Goal: Transaction & Acquisition: Purchase product/service

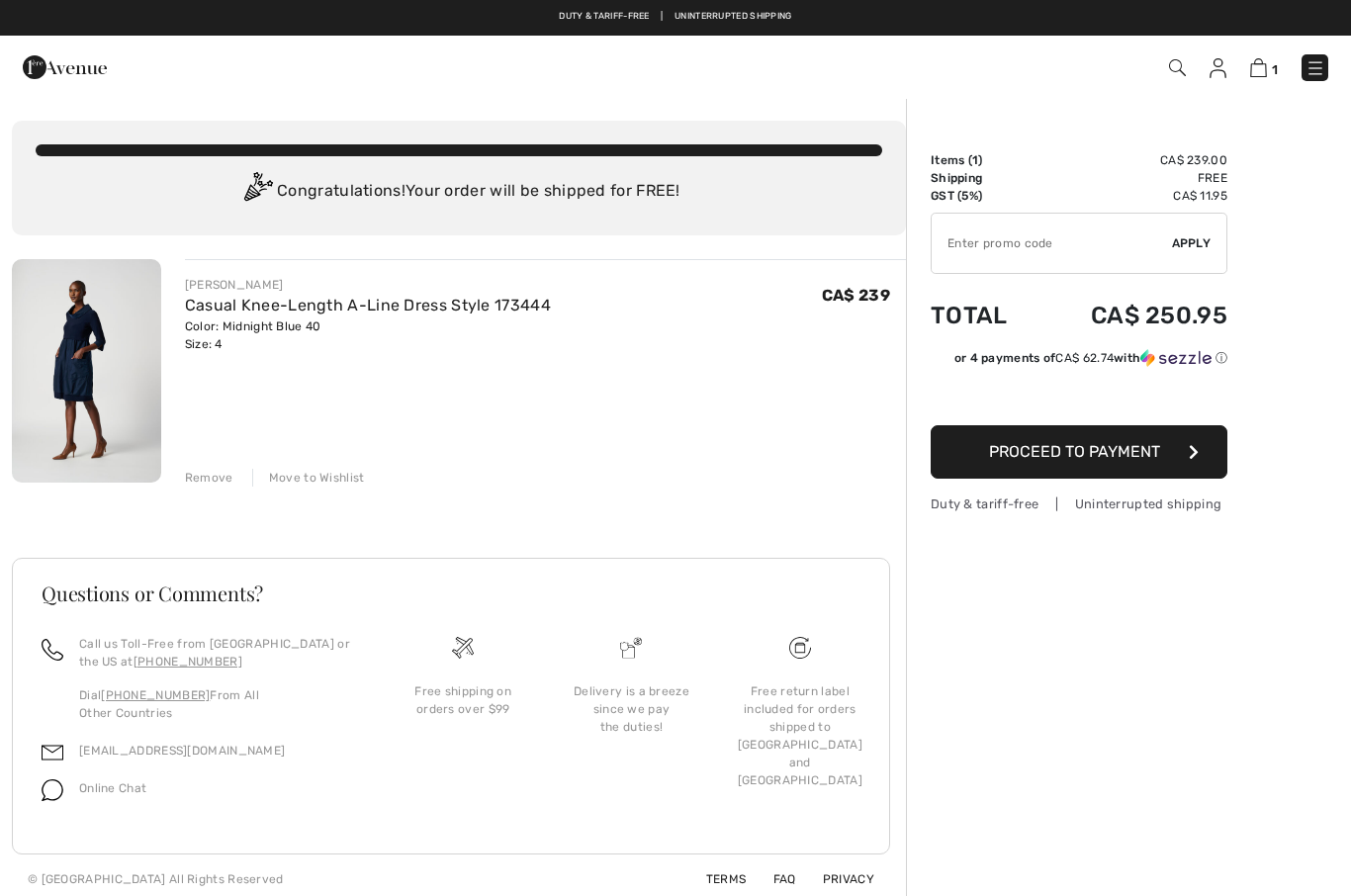
click at [1261, 61] on img at bounding box center [1258, 68] width 17 height 19
click at [1262, 75] on img at bounding box center [1258, 68] width 17 height 19
click at [1319, 68] on img at bounding box center [1315, 69] width 20 height 20
click at [33, 66] on img at bounding box center [65, 68] width 84 height 40
click at [1307, 77] on img at bounding box center [1315, 69] width 20 height 20
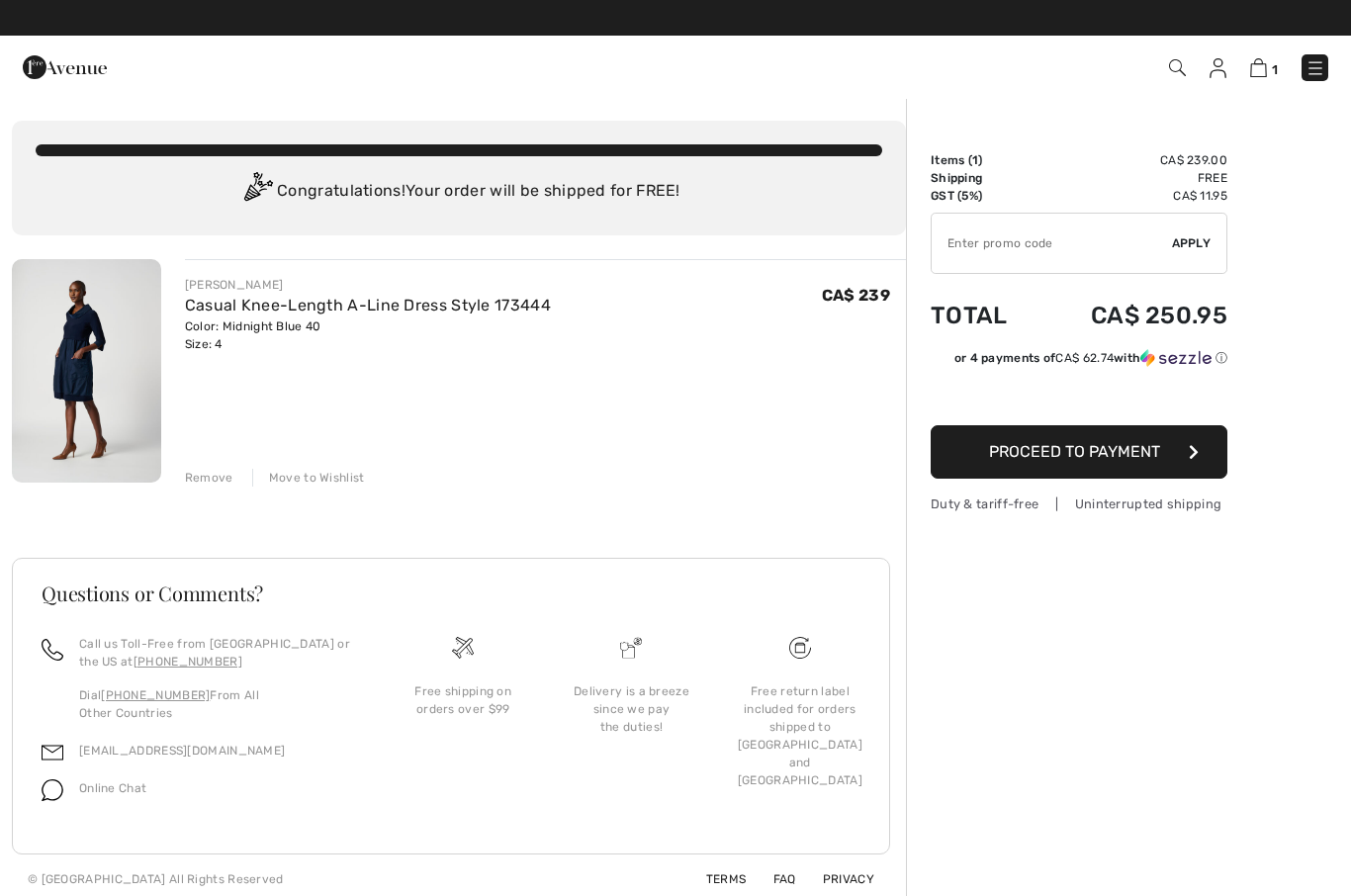
click at [1309, 78] on img at bounding box center [1315, 69] width 20 height 20
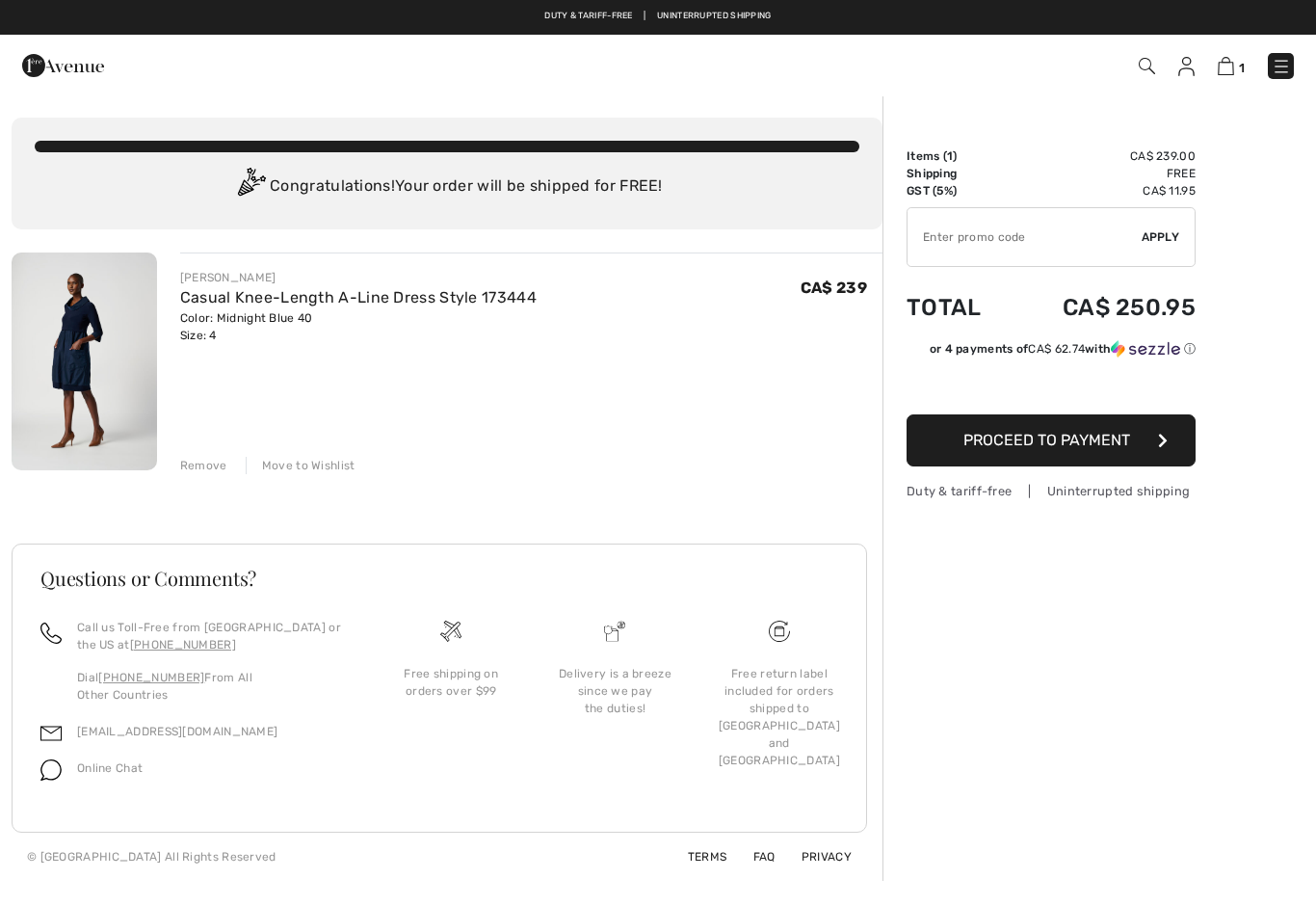
click at [1280, 69] on img at bounding box center [1281, 67] width 19 height 19
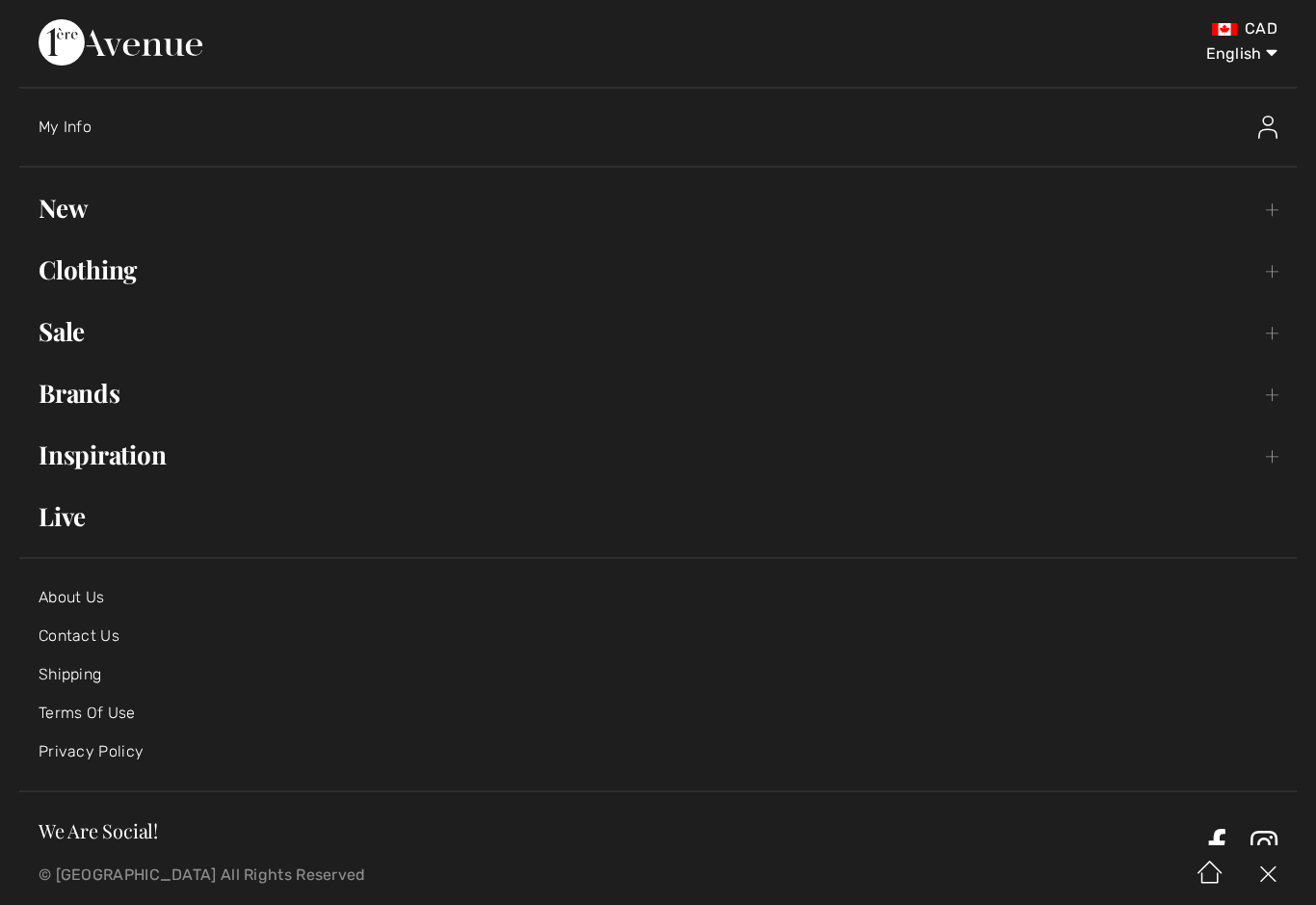
click at [43, 259] on link "Clothing Toggle submenu" at bounding box center [658, 270] width 1277 height 43
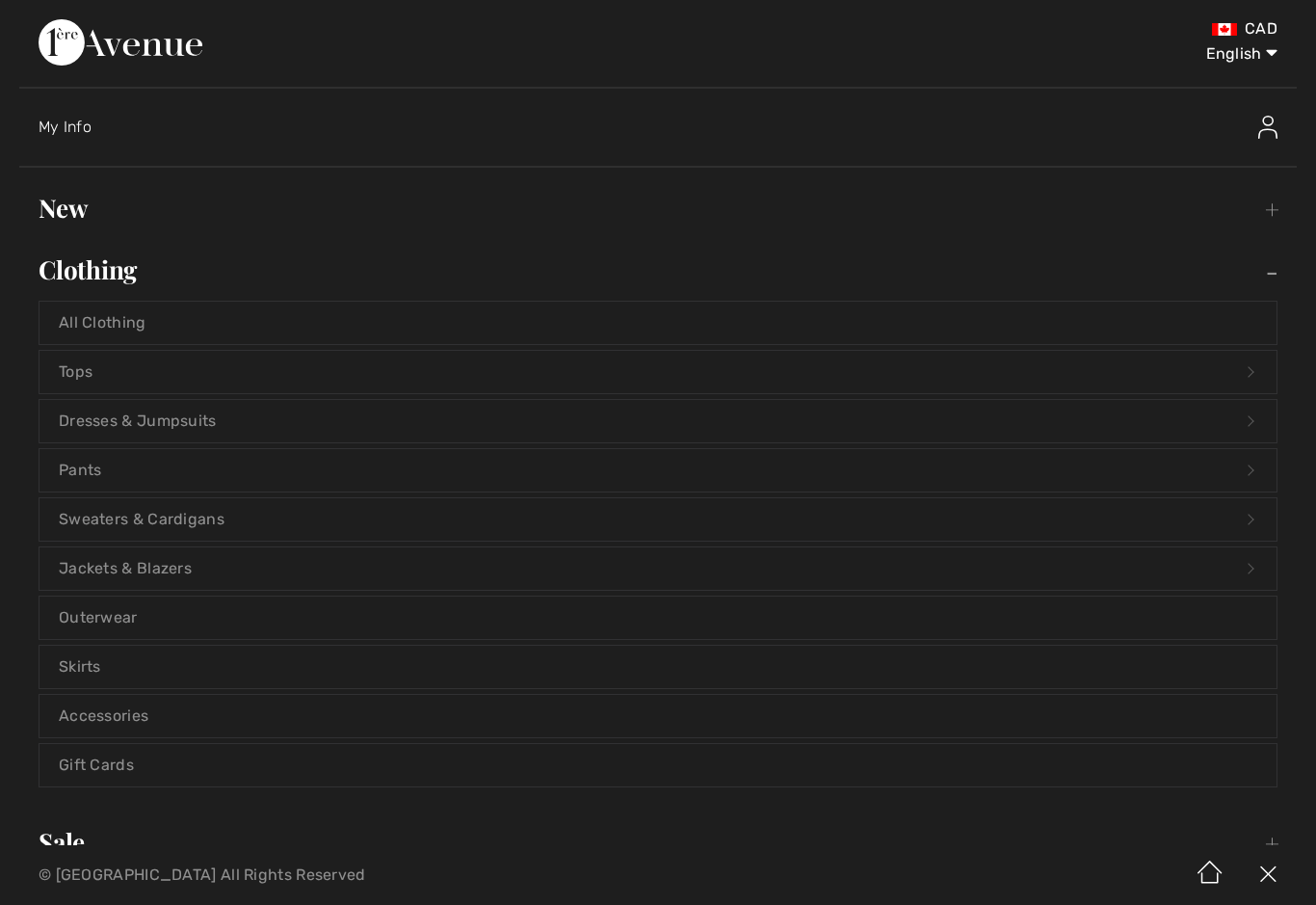
click at [47, 206] on link "New Toggle submenu" at bounding box center [658, 208] width 1277 height 43
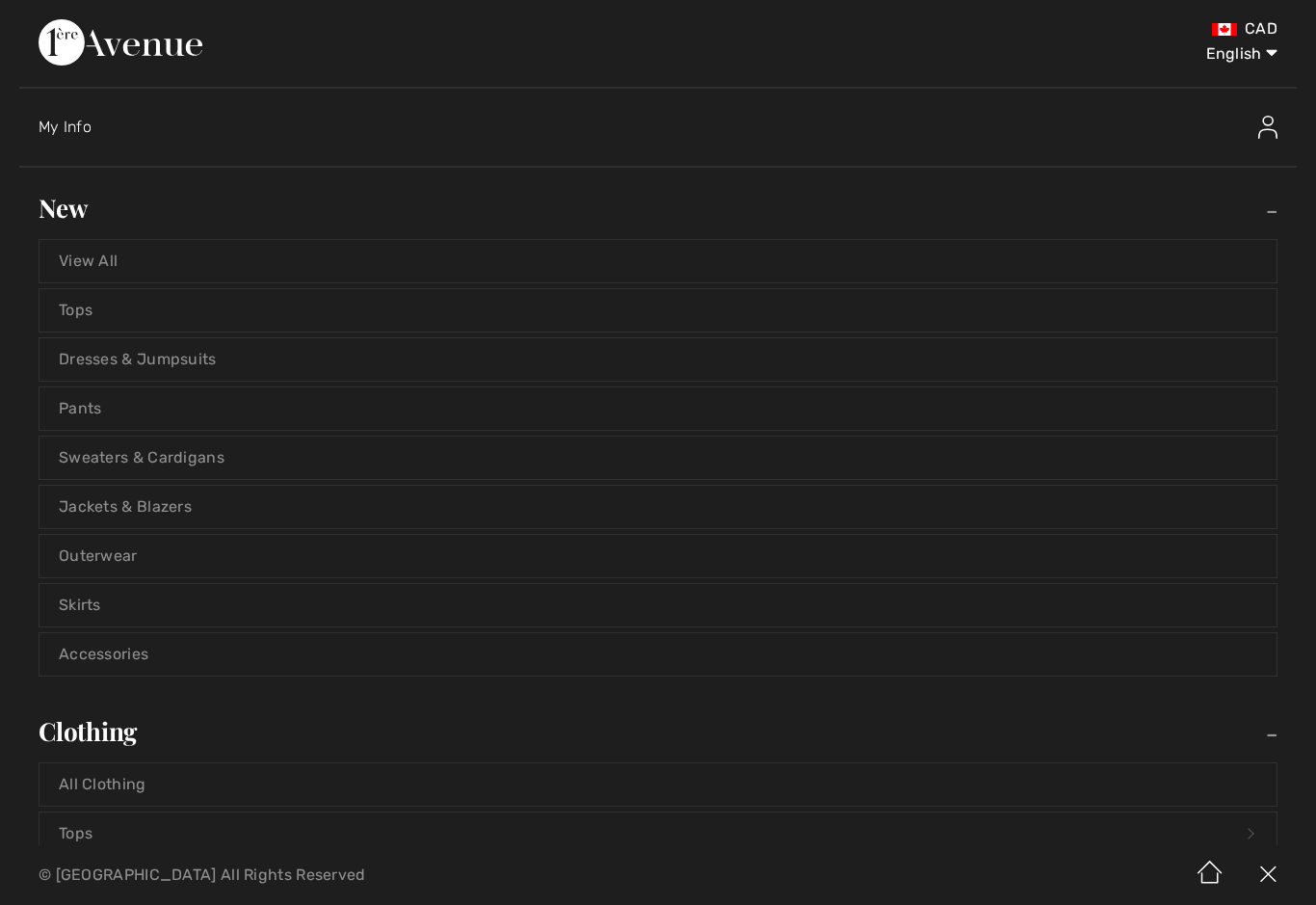
click at [74, 243] on link "View All" at bounding box center [658, 261] width 1237 height 43
click at [89, 277] on link "View All" at bounding box center [658, 261] width 1237 height 43
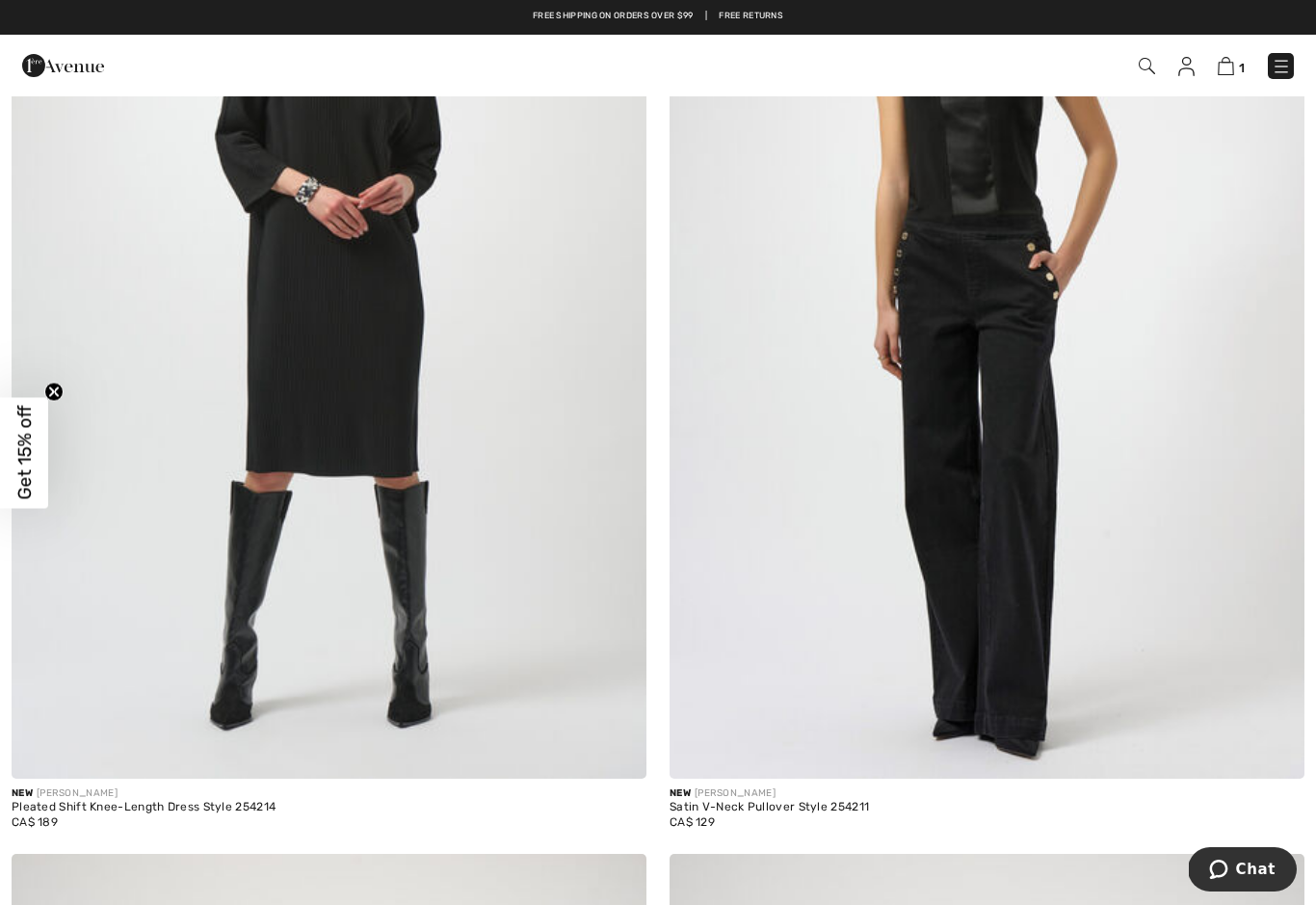
scroll to position [399, 0]
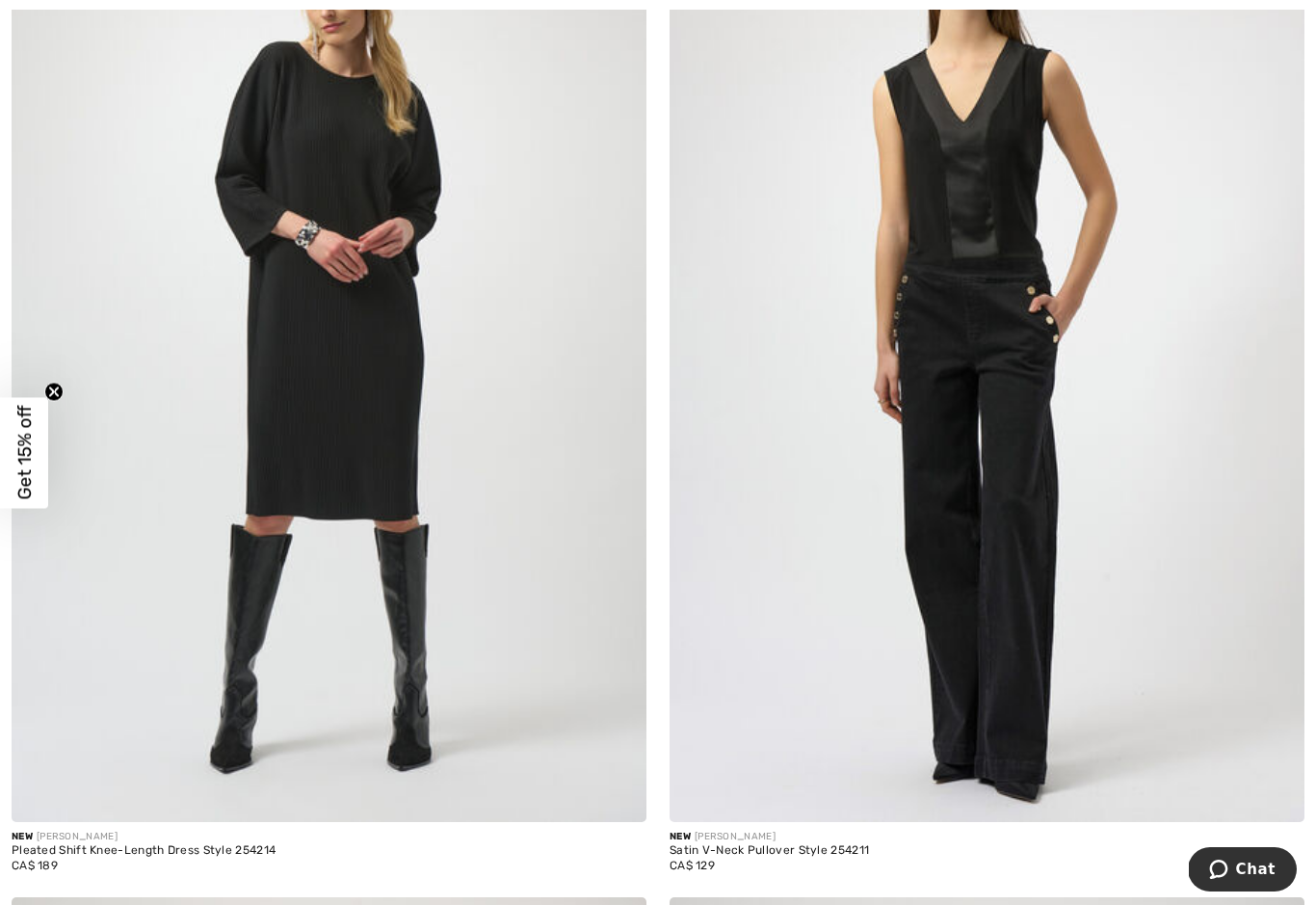
click at [1156, 188] on img at bounding box center [987, 346] width 635 height 952
click at [985, 174] on img at bounding box center [987, 346] width 635 height 952
click at [809, 852] on div "Satin V-Neck Pullover Style 254211" at bounding box center [769, 851] width 199 height 14
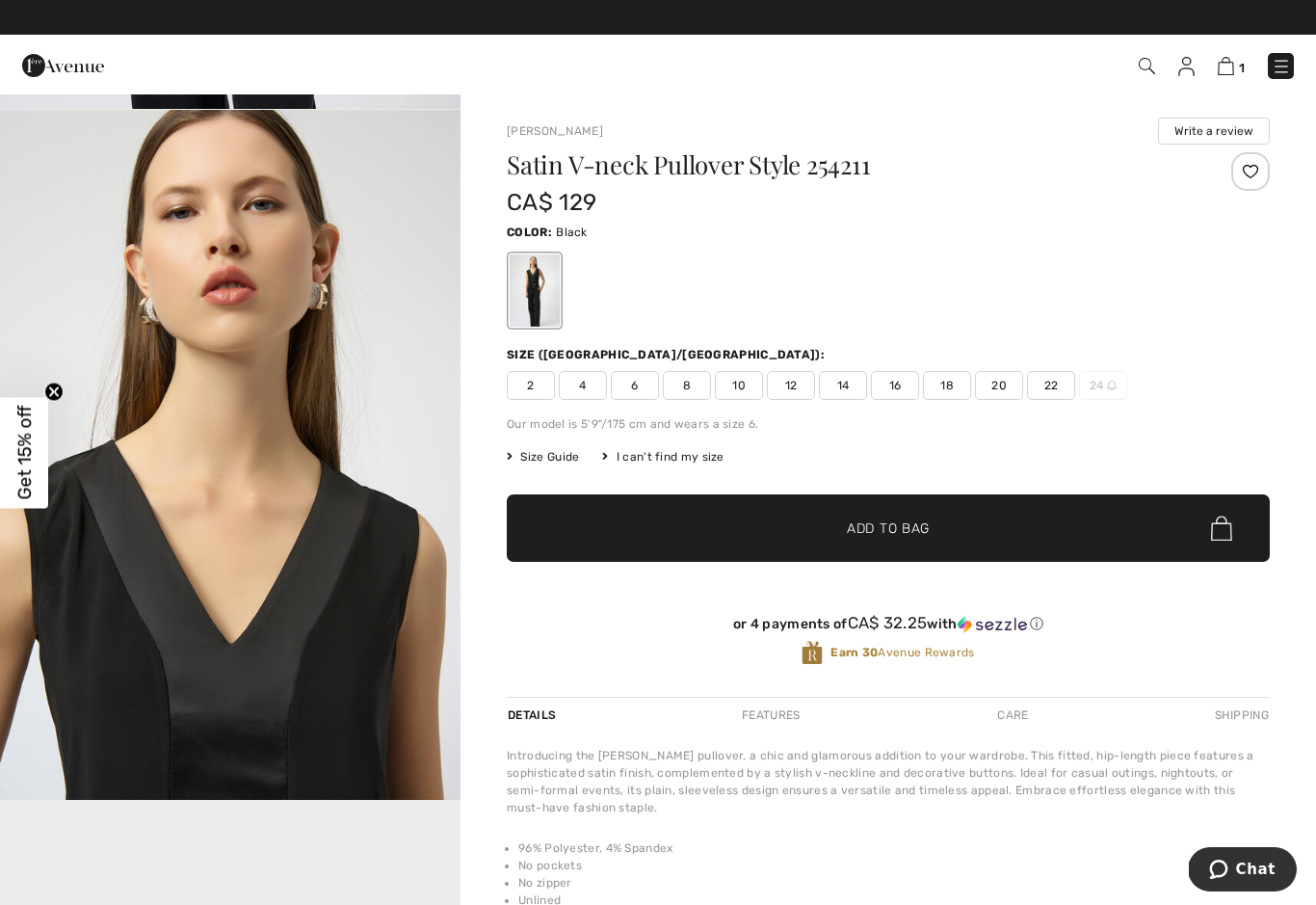
scroll to position [655, 0]
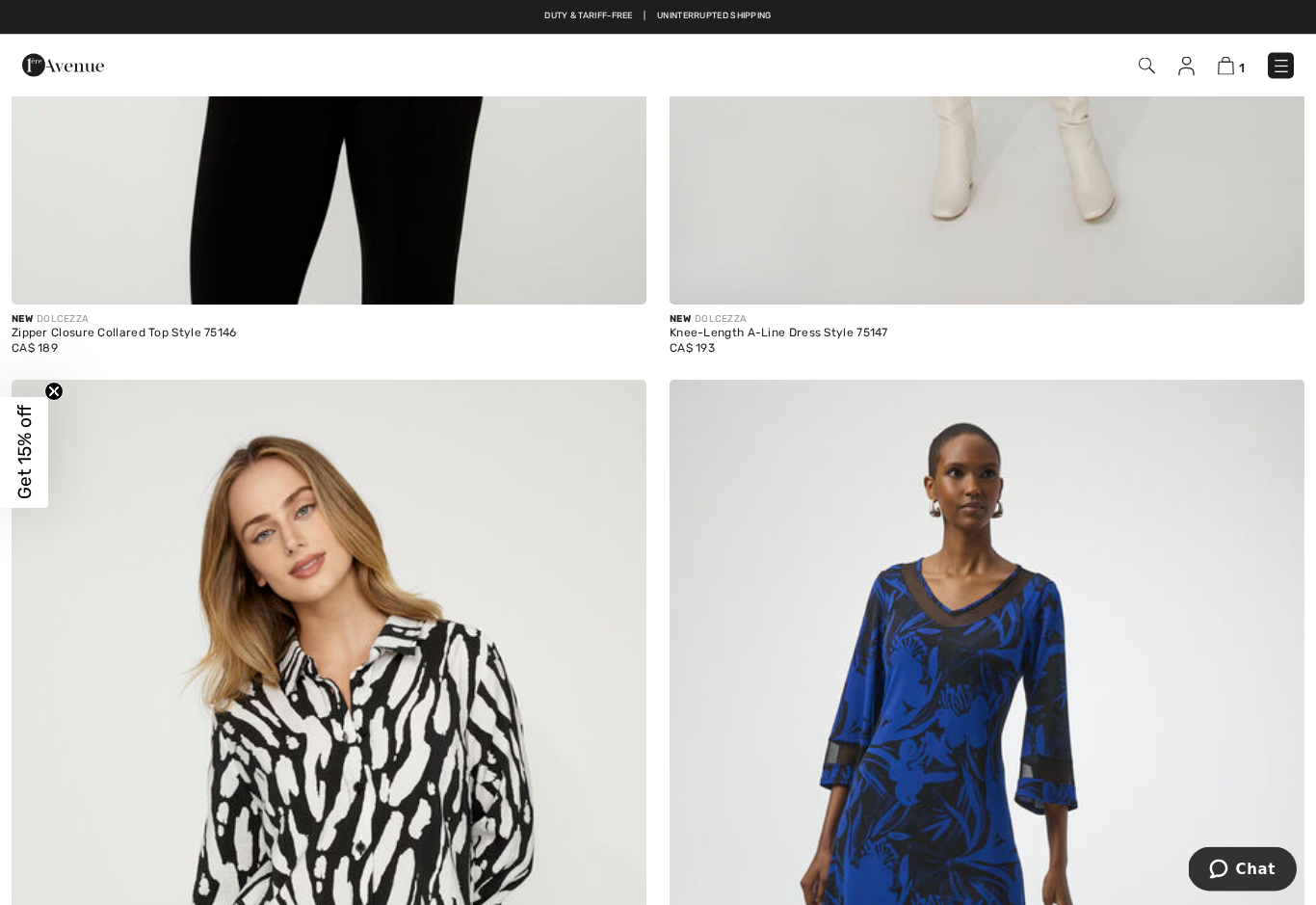
scroll to position [15764, 0]
click at [1230, 74] on img at bounding box center [1225, 66] width 16 height 18
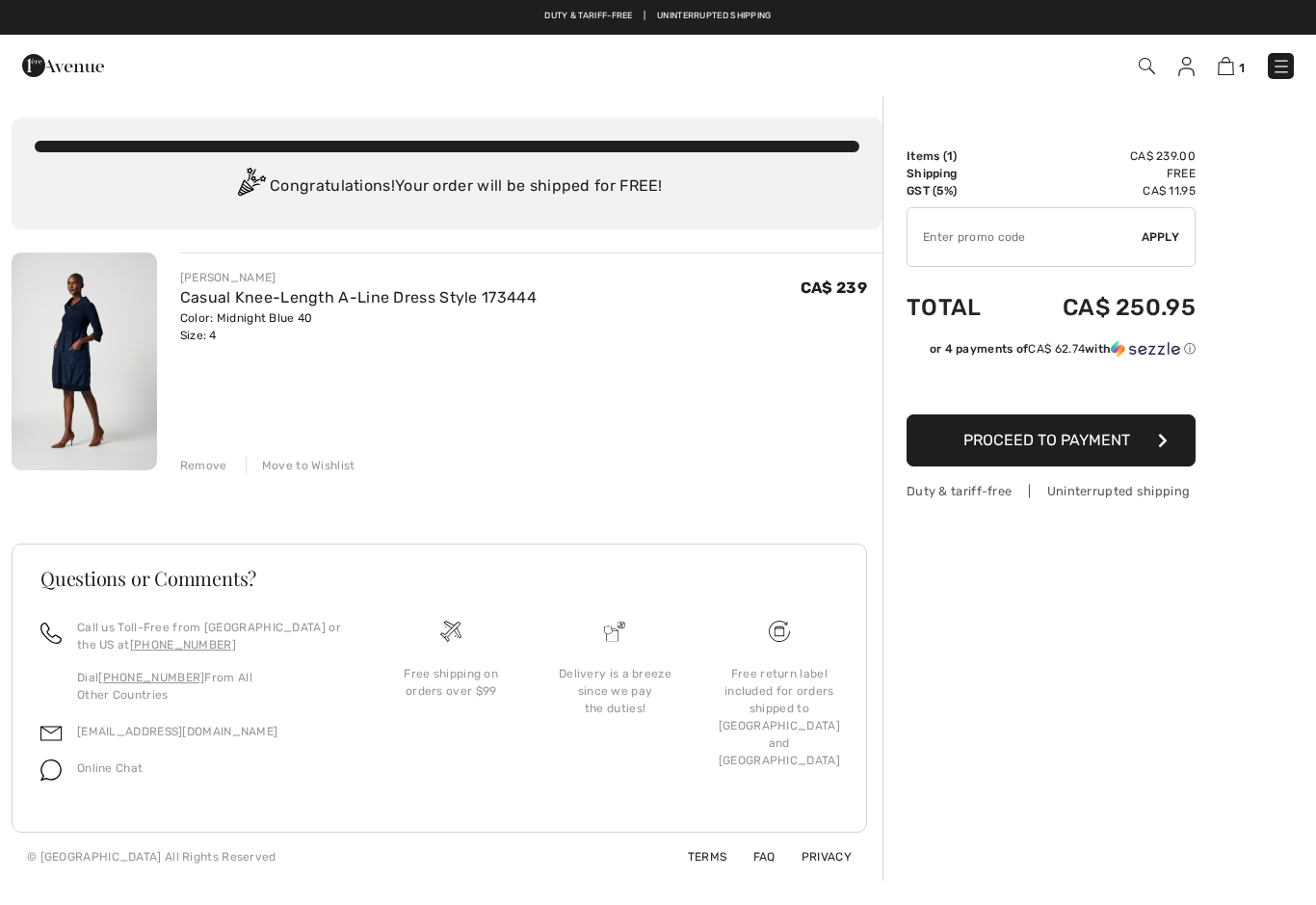
click at [209, 462] on div "Remove" at bounding box center [203, 466] width 47 height 17
